Goal: Transaction & Acquisition: Purchase product/service

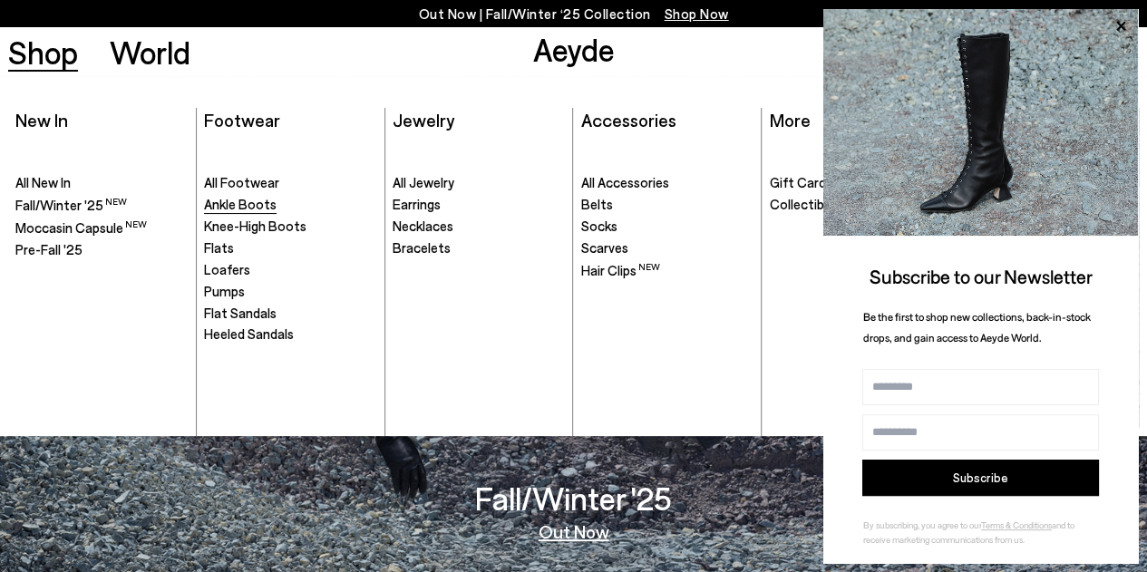
click at [250, 211] on span "Ankle Boots" at bounding box center [240, 204] width 73 height 16
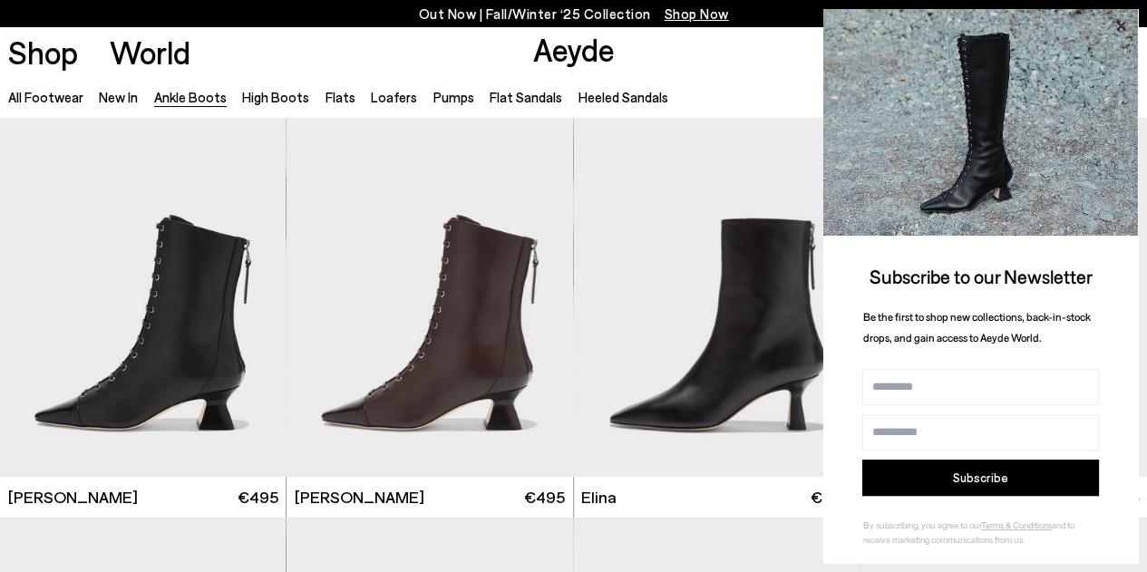
click at [1112, 26] on icon at bounding box center [1121, 27] width 24 height 24
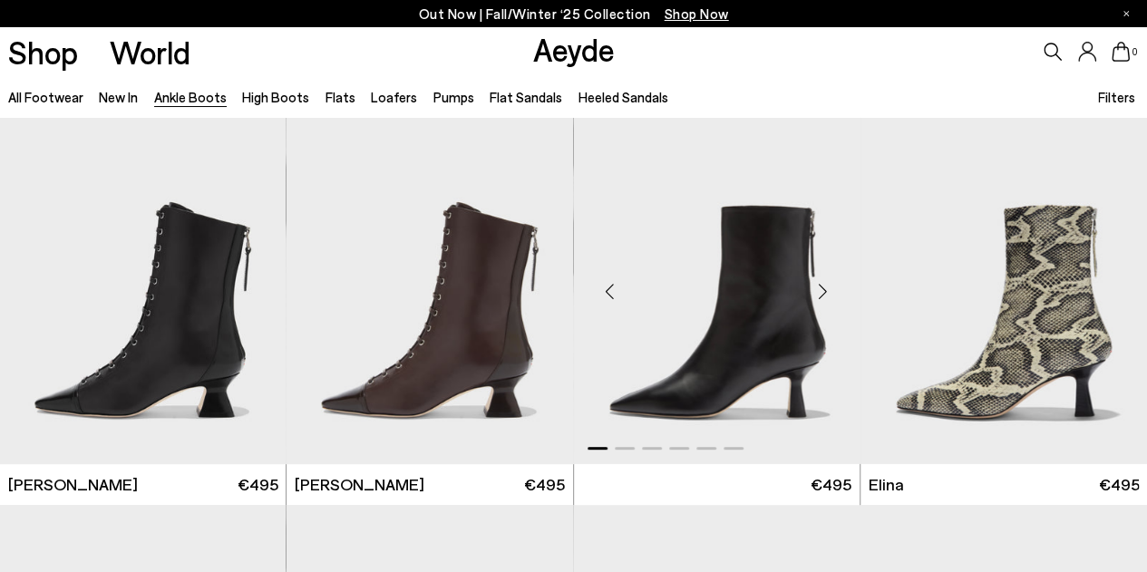
scroll to position [10, 0]
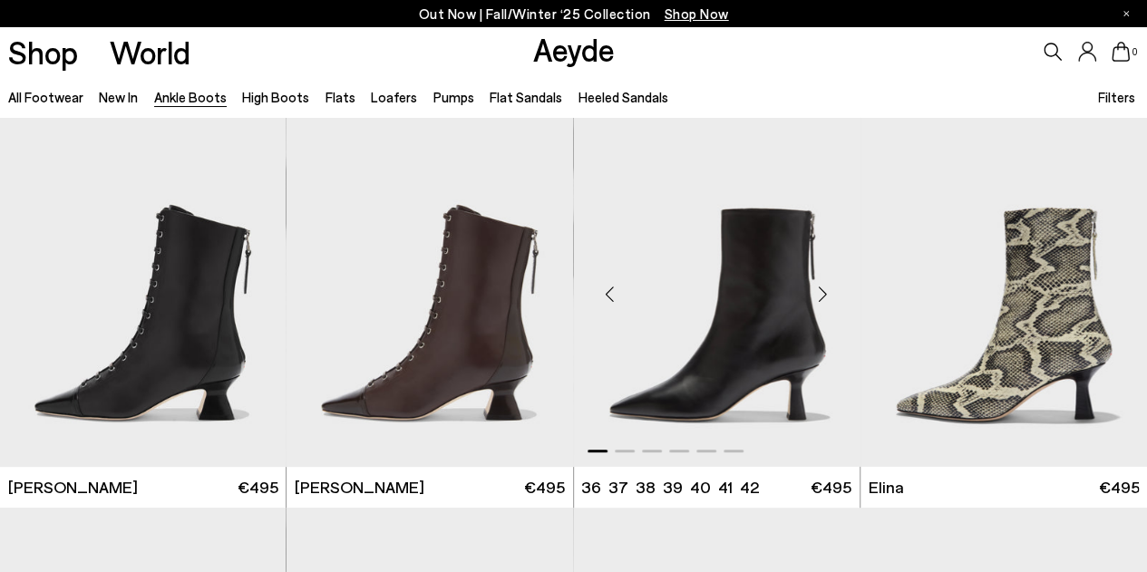
click at [827, 287] on div "Next slide" at bounding box center [823, 294] width 54 height 54
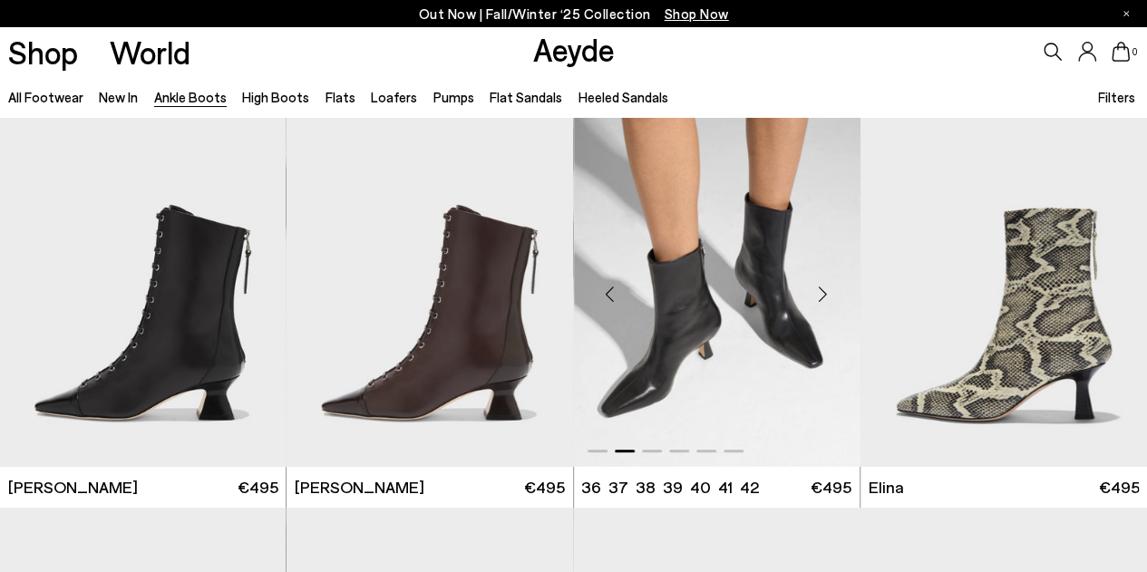
click at [827, 287] on div "Next slide" at bounding box center [823, 294] width 54 height 54
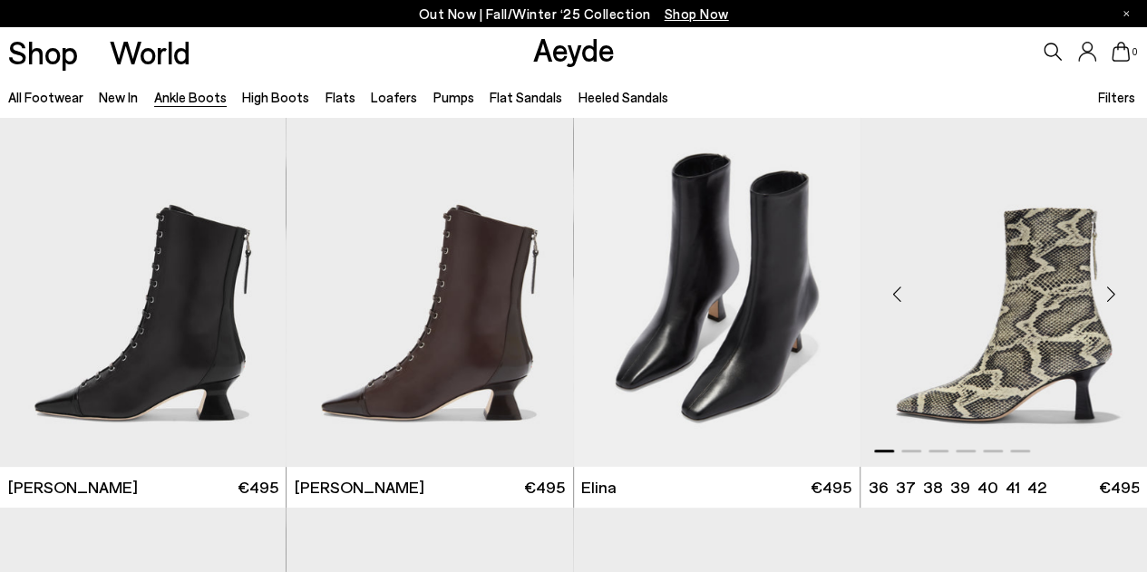
click at [1113, 293] on div "Next slide" at bounding box center [1110, 294] width 54 height 54
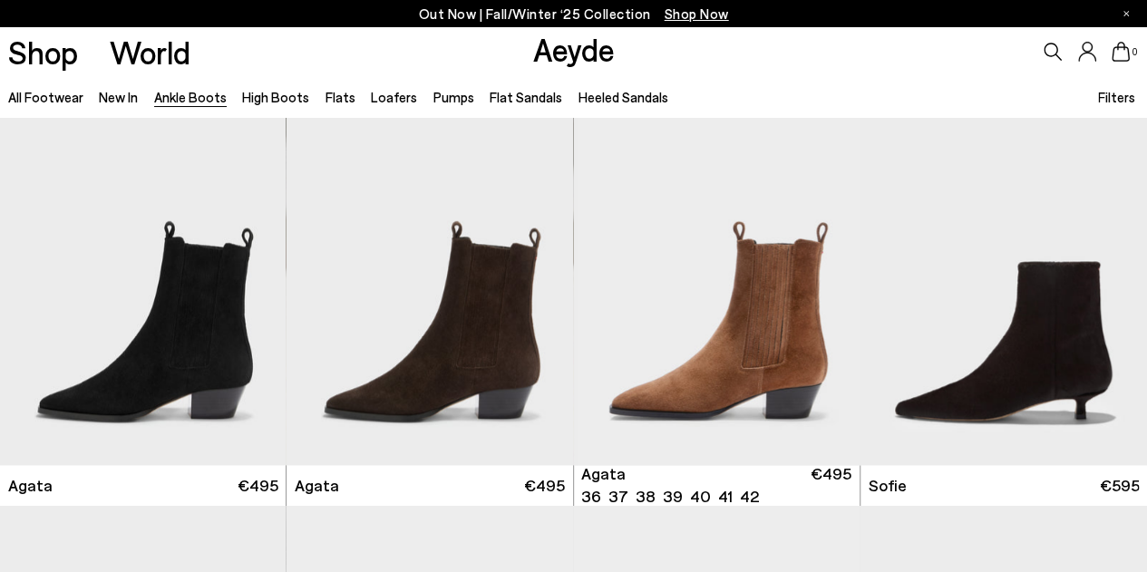
scroll to position [813, 0]
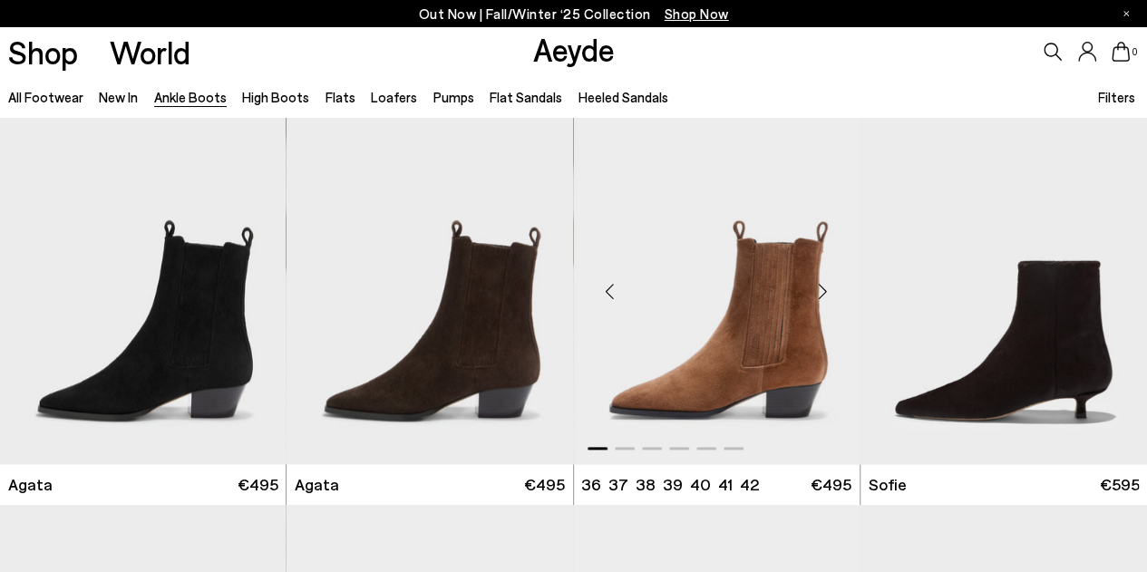
click at [821, 284] on div "Next slide" at bounding box center [823, 292] width 54 height 54
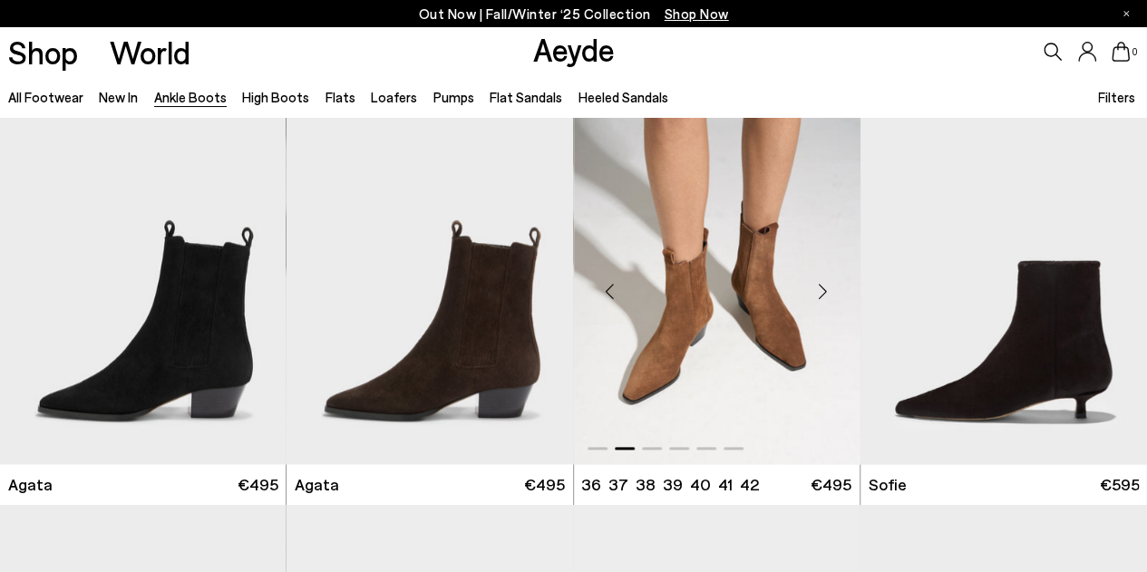
click at [821, 284] on div "Next slide" at bounding box center [823, 292] width 54 height 54
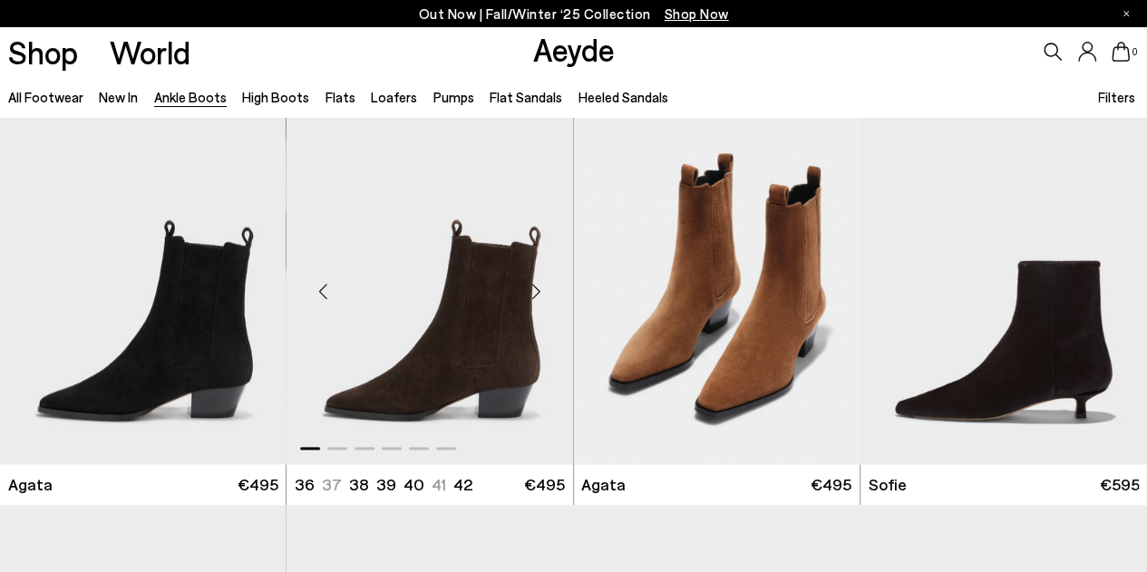
click at [544, 290] on div "Next slide" at bounding box center [537, 292] width 54 height 54
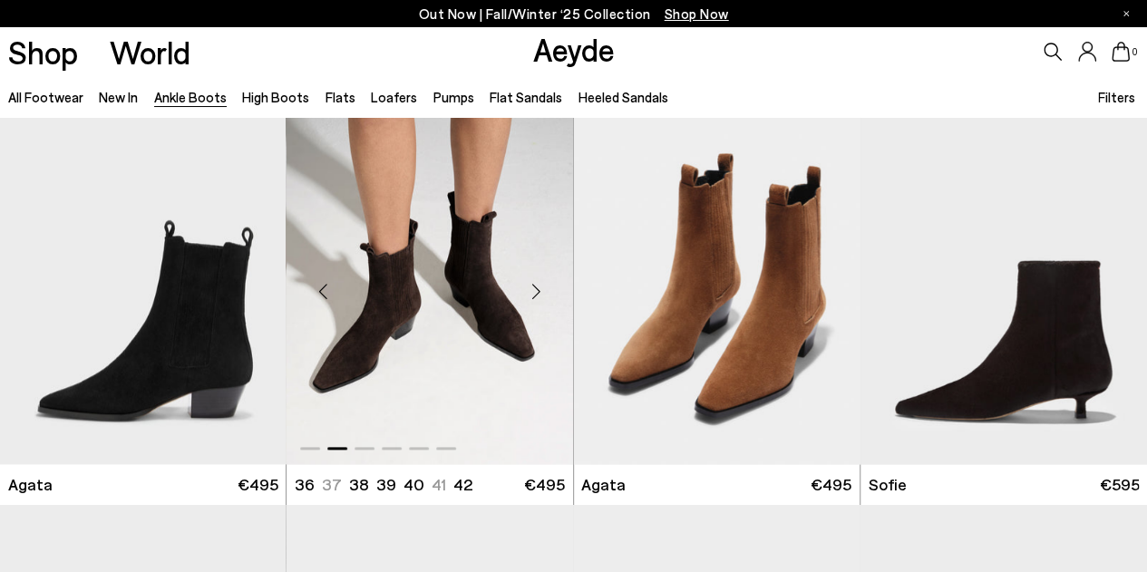
click at [544, 290] on div "Next slide" at bounding box center [537, 292] width 54 height 54
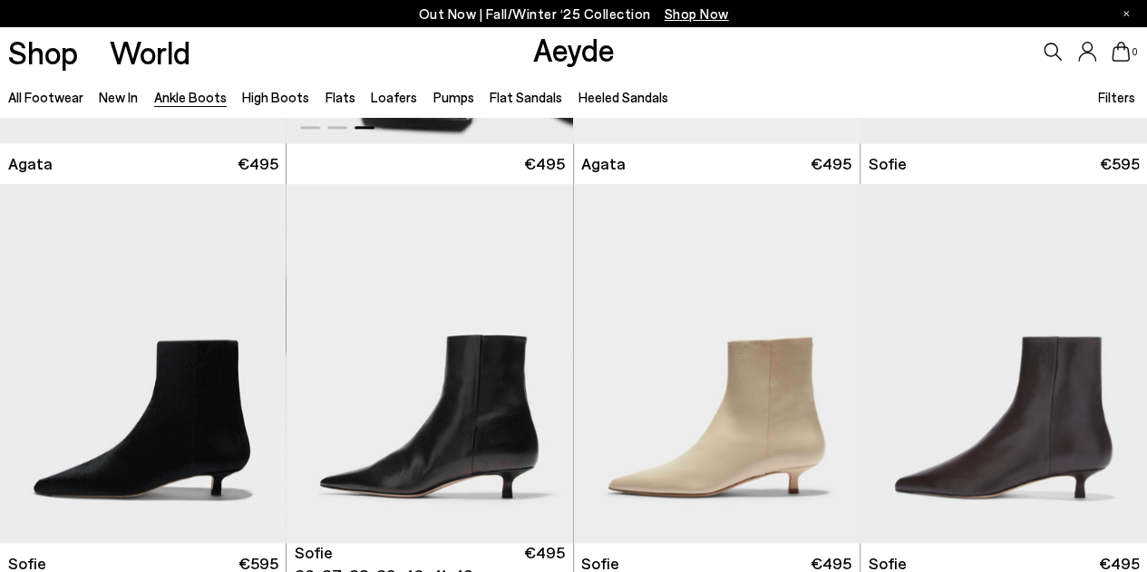
scroll to position [1309, 0]
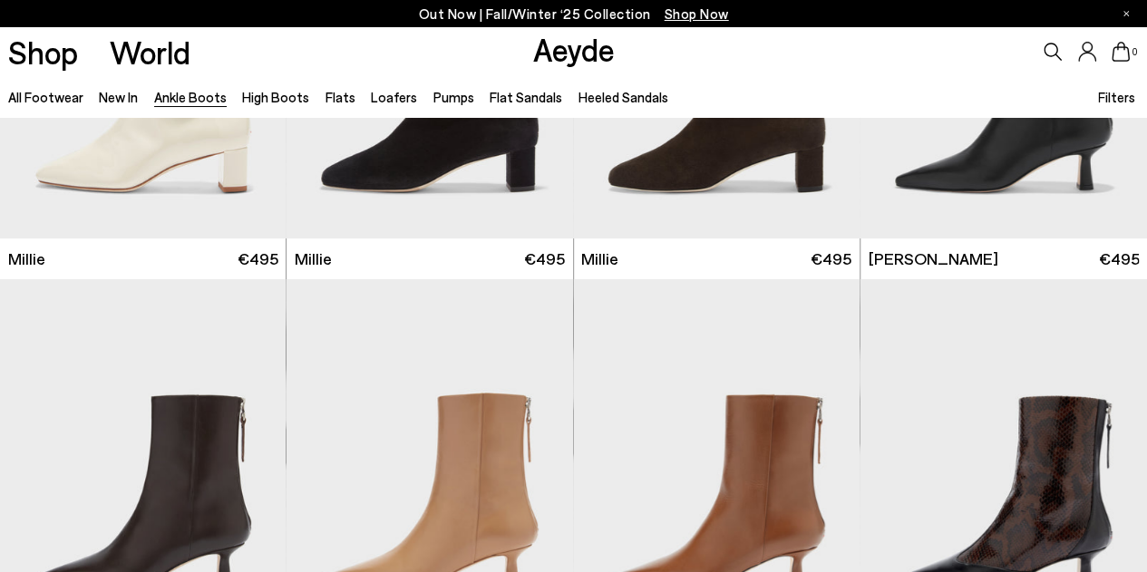
scroll to position [3220, 0]
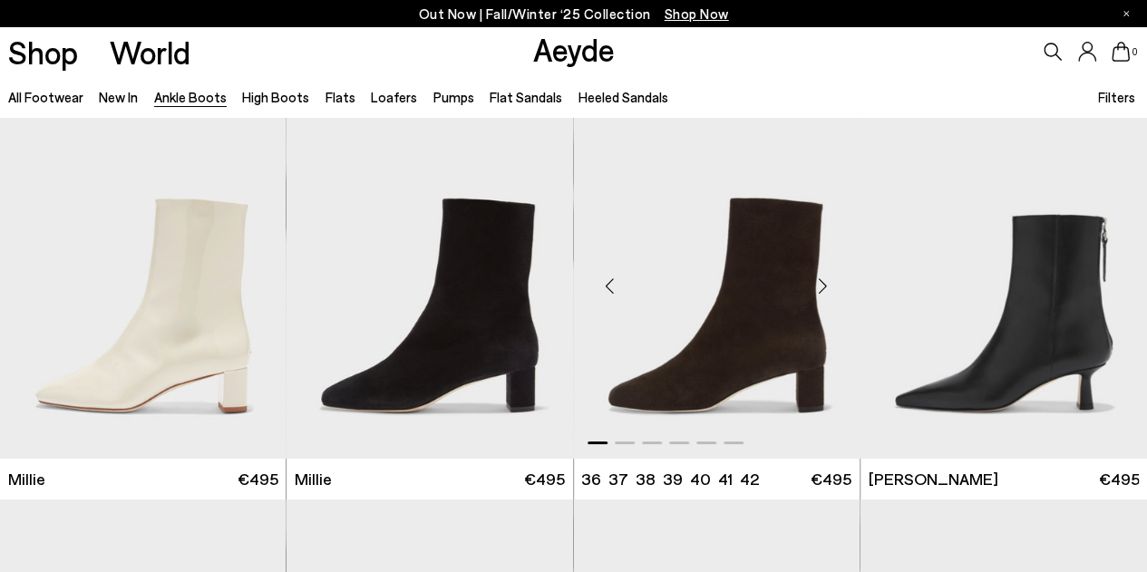
click at [819, 280] on div "Next slide" at bounding box center [823, 286] width 54 height 54
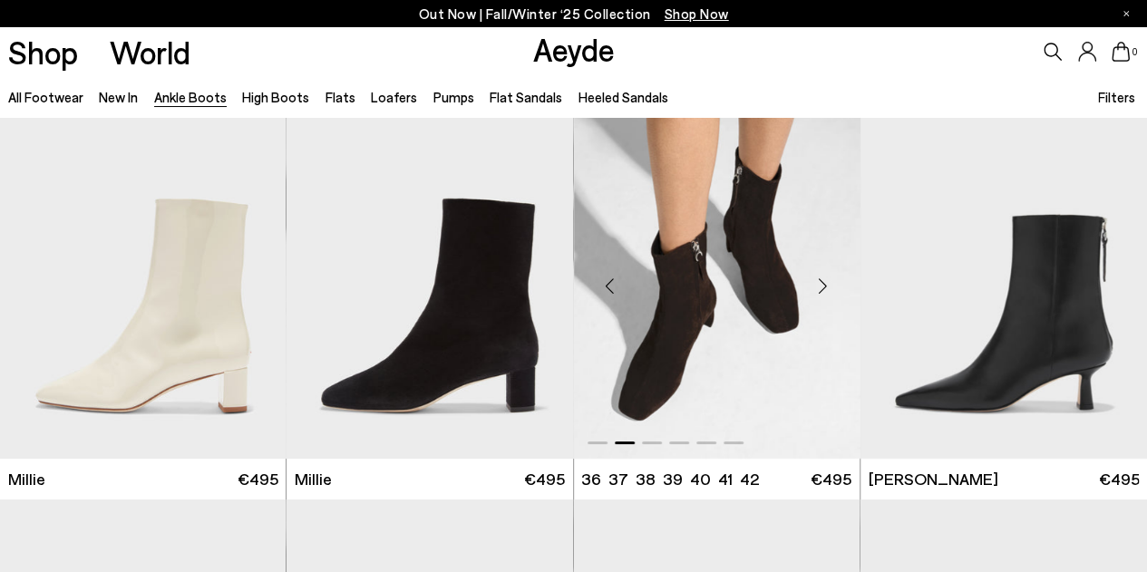
click at [819, 280] on div "Next slide" at bounding box center [823, 286] width 54 height 54
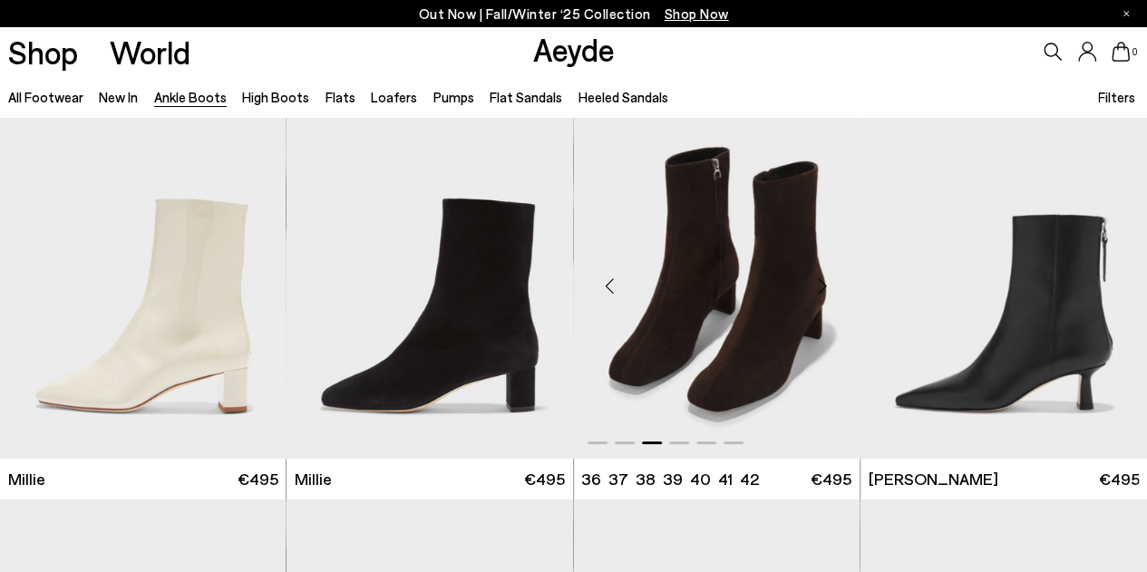
click at [819, 280] on div "Next slide" at bounding box center [823, 286] width 54 height 54
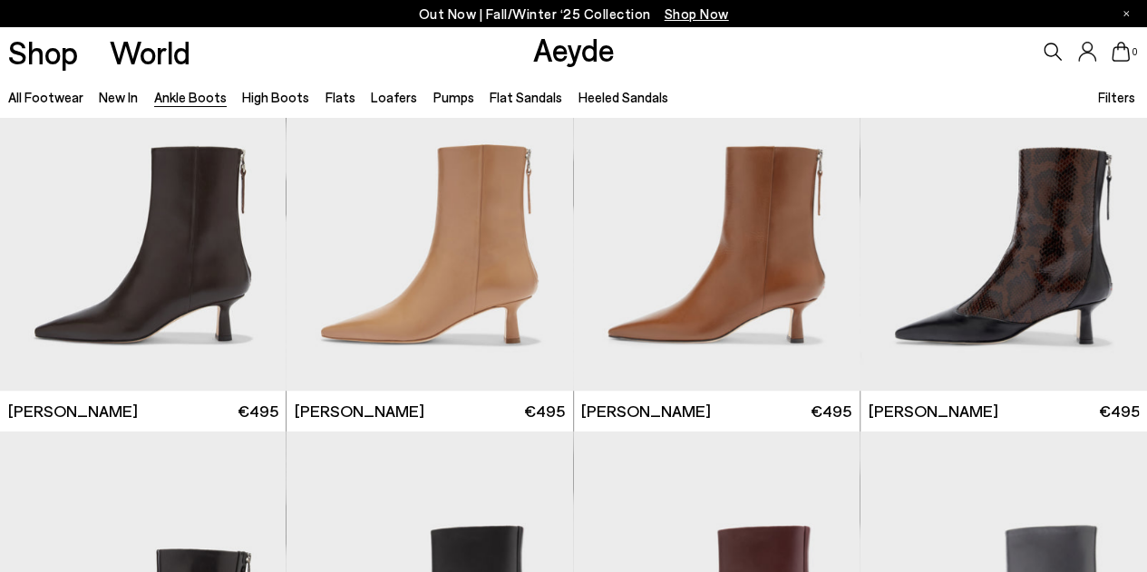
scroll to position [3690, 0]
